Goal: Find specific page/section: Find specific page/section

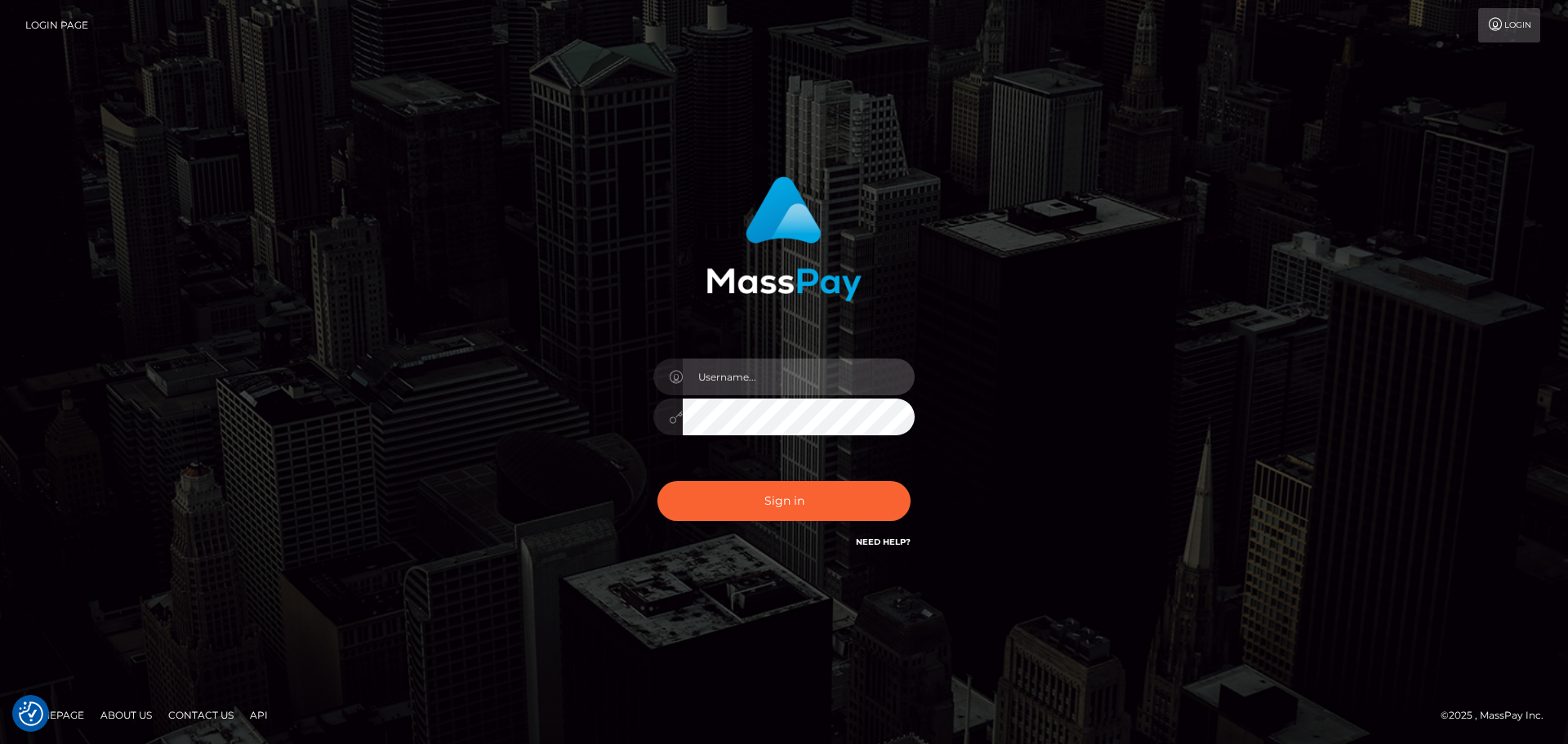
click at [754, 378] on input "text" at bounding box center [799, 377] width 232 height 37
type input "[PERSON_NAME].[PERSON_NAME]"
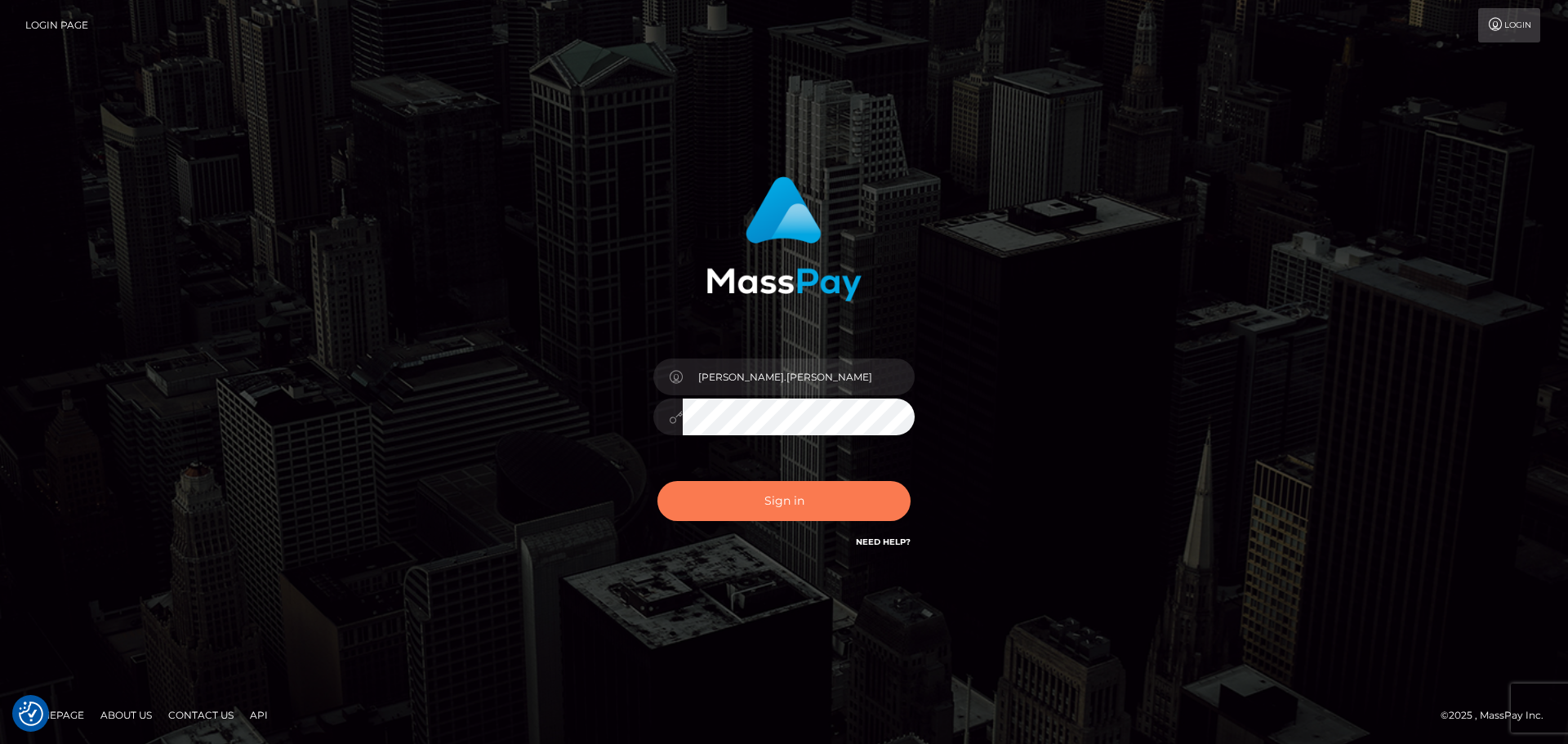
click at [791, 505] on button "Sign in" at bounding box center [784, 502] width 253 height 40
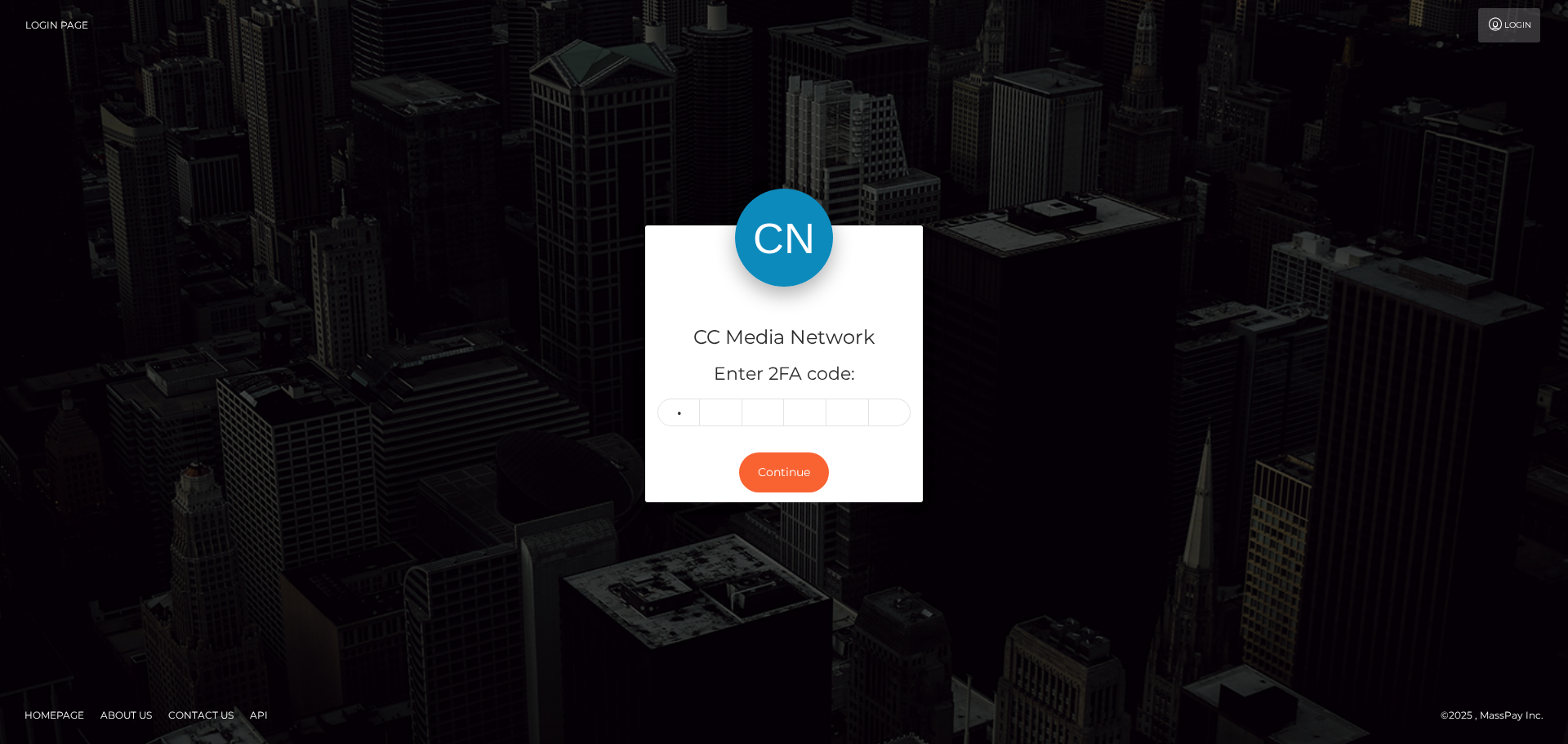
type input "5"
type input "0"
type input "6"
type input "5"
type input "3"
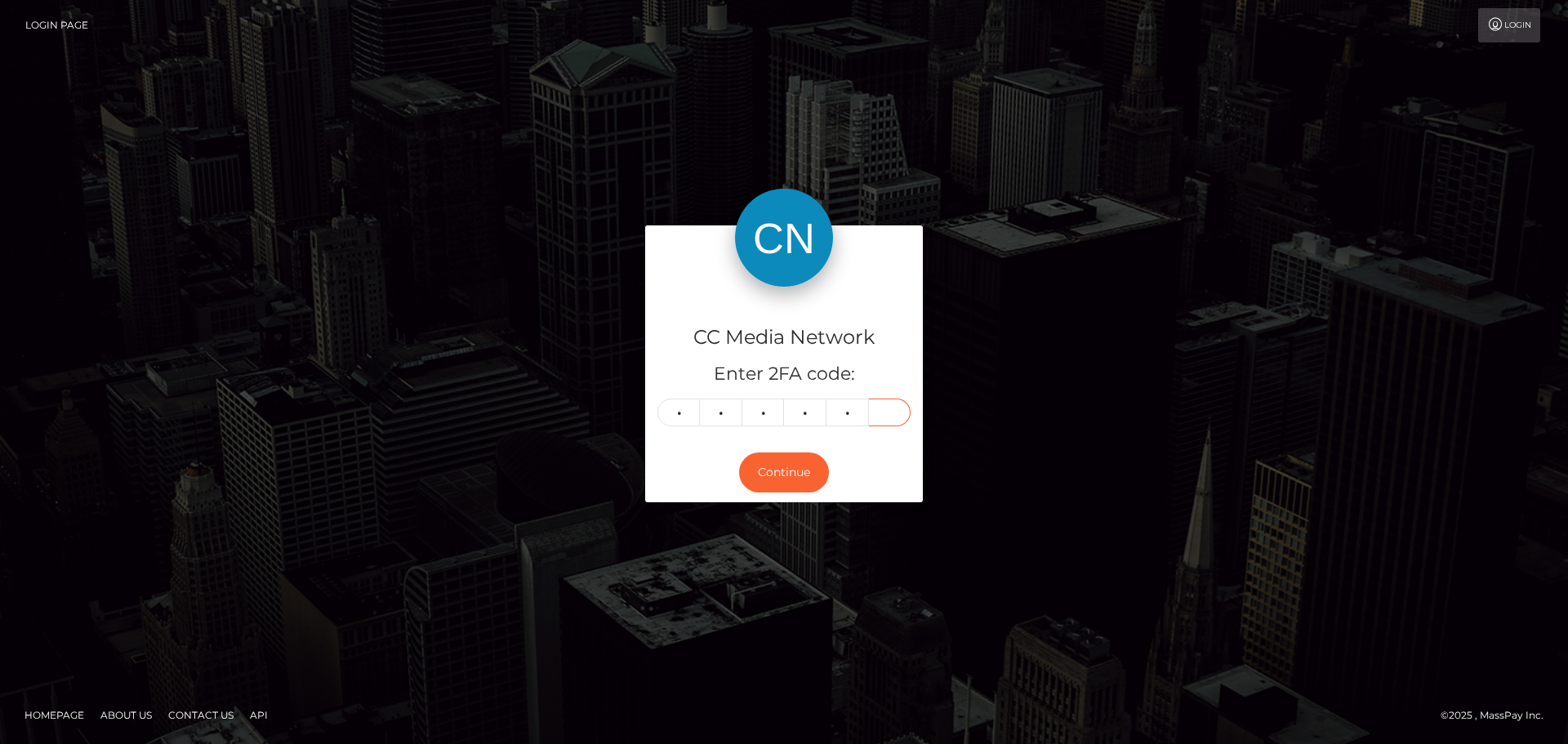
type input "5"
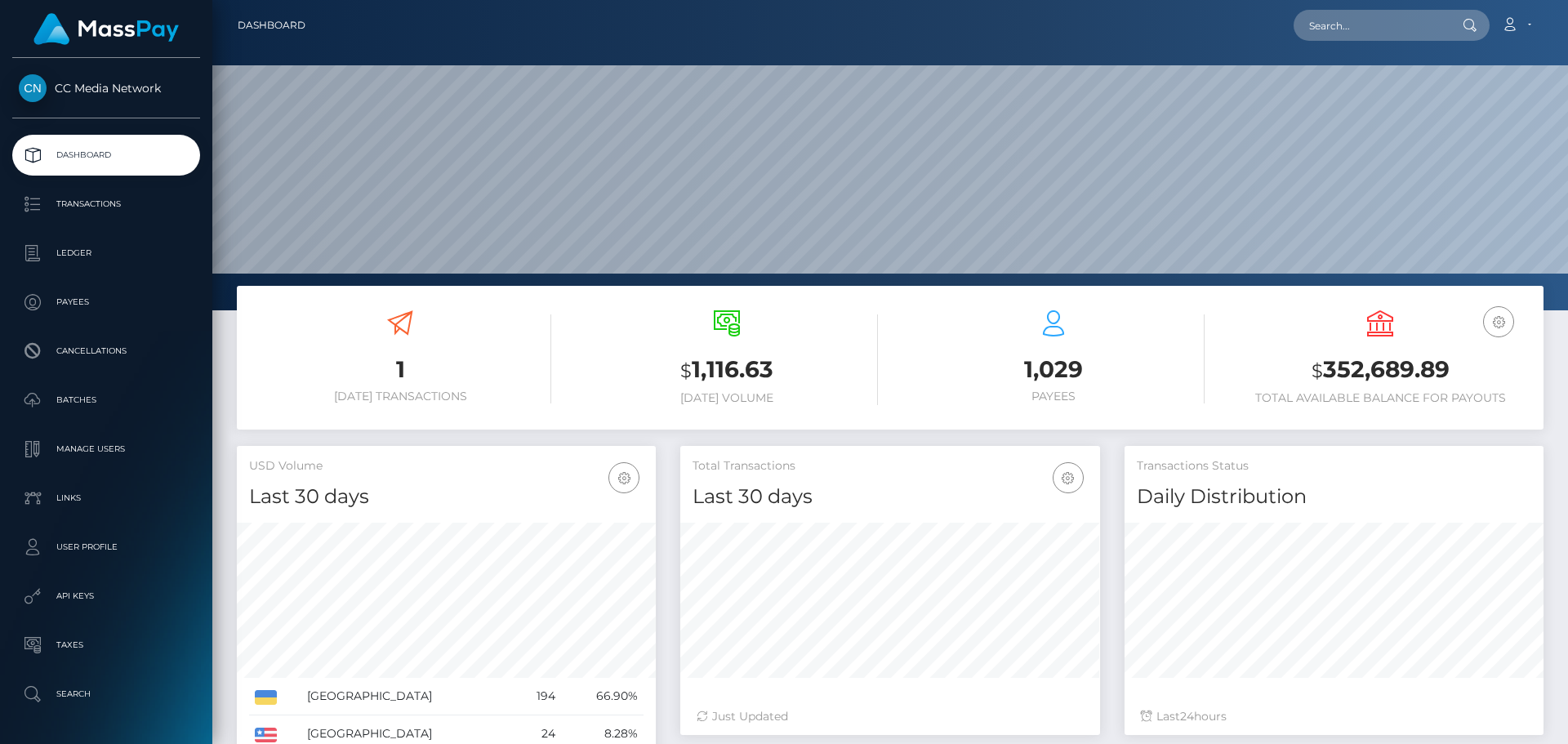
scroll to position [290, 420]
click at [1370, 28] on input "text" at bounding box center [1370, 26] width 153 height 31
paste input "tipmestudio1@gmail.com"
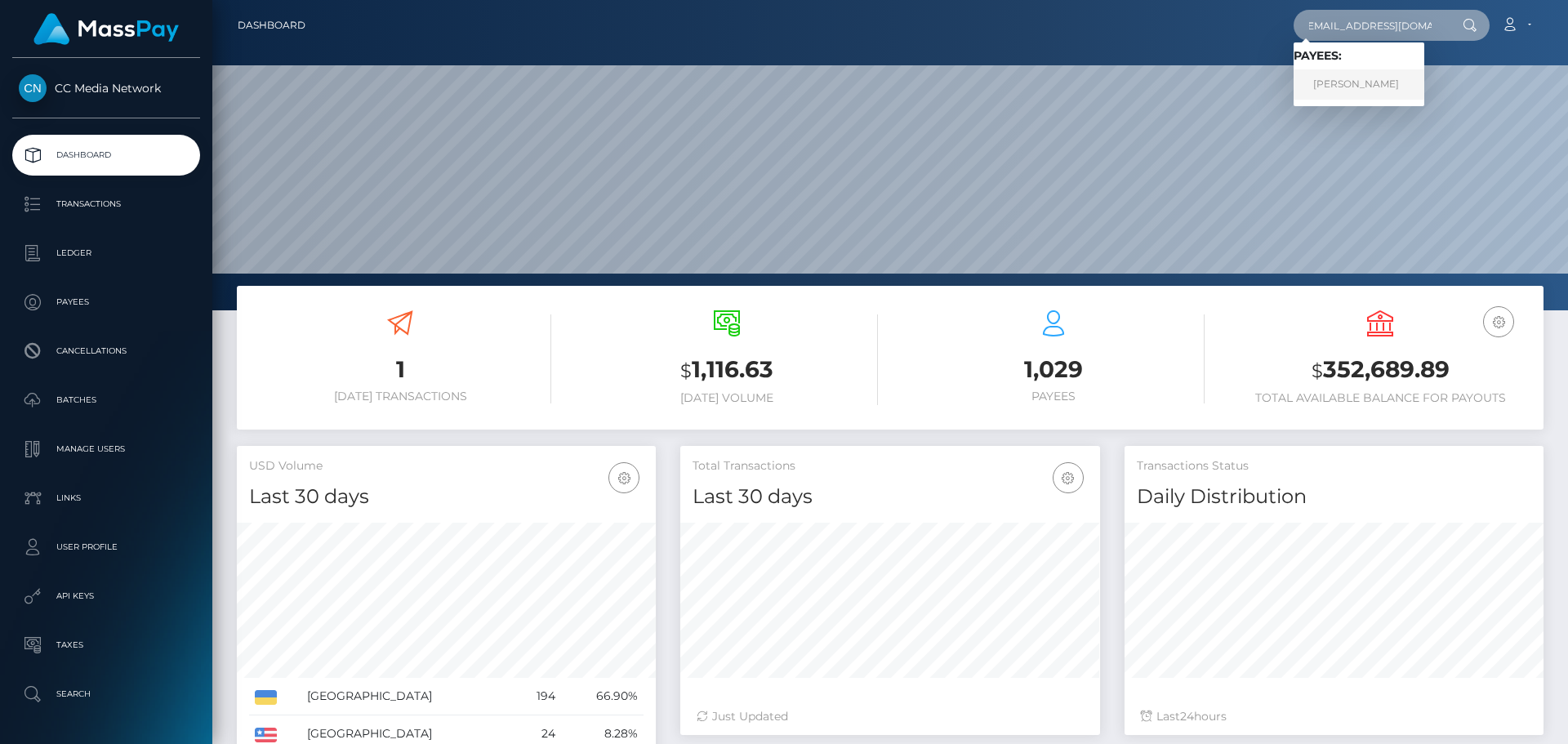
type input "tipmestudio1@gmail.com"
click at [1353, 81] on link "ROMAN FILIPPOV" at bounding box center [1359, 84] width 131 height 30
